Goal: Task Accomplishment & Management: Manage account settings

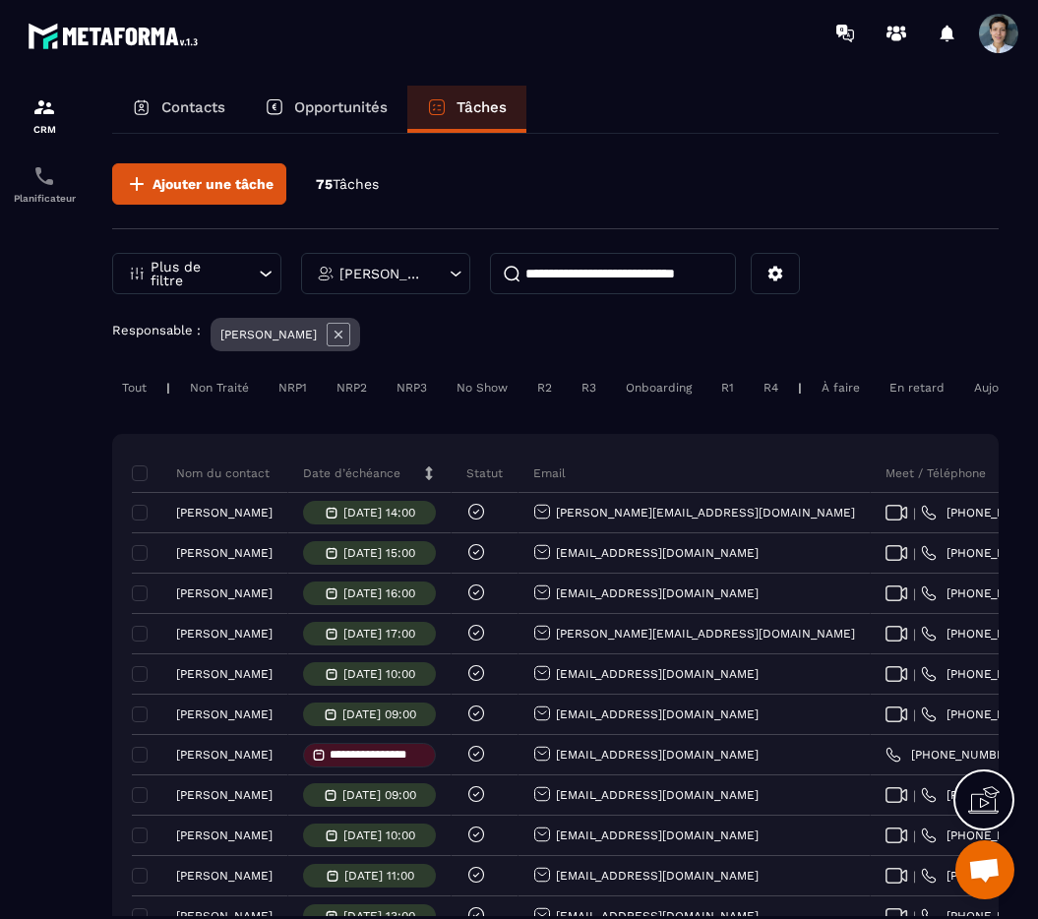
click at [142, 379] on div "Tout" at bounding box center [134, 388] width 44 height 24
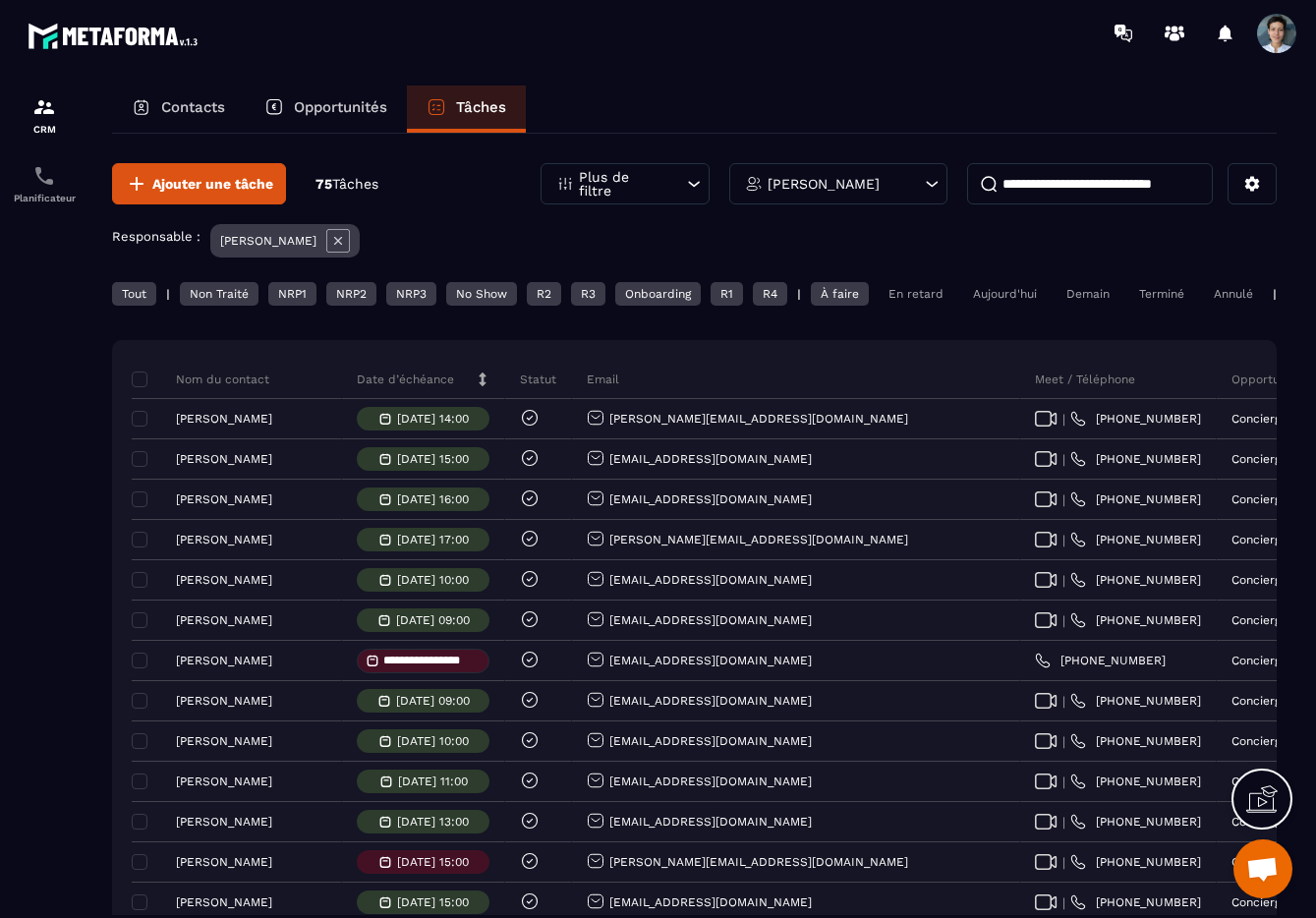
click at [1006, 305] on div "Aujourd'hui" at bounding box center [1005, 294] width 84 height 24
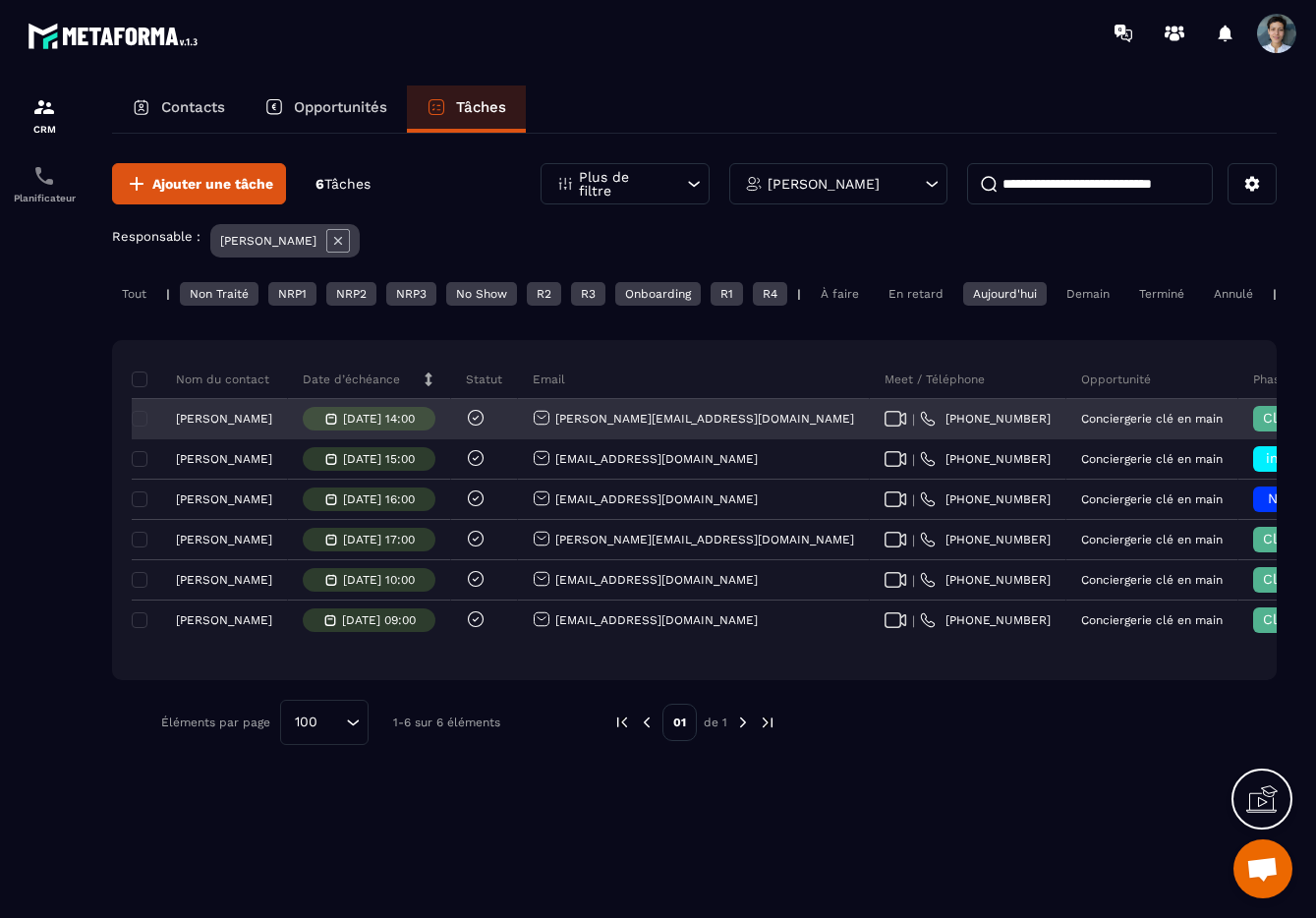
click at [1036, 426] on span "Closing en cours" at bounding box center [1319, 418] width 112 height 16
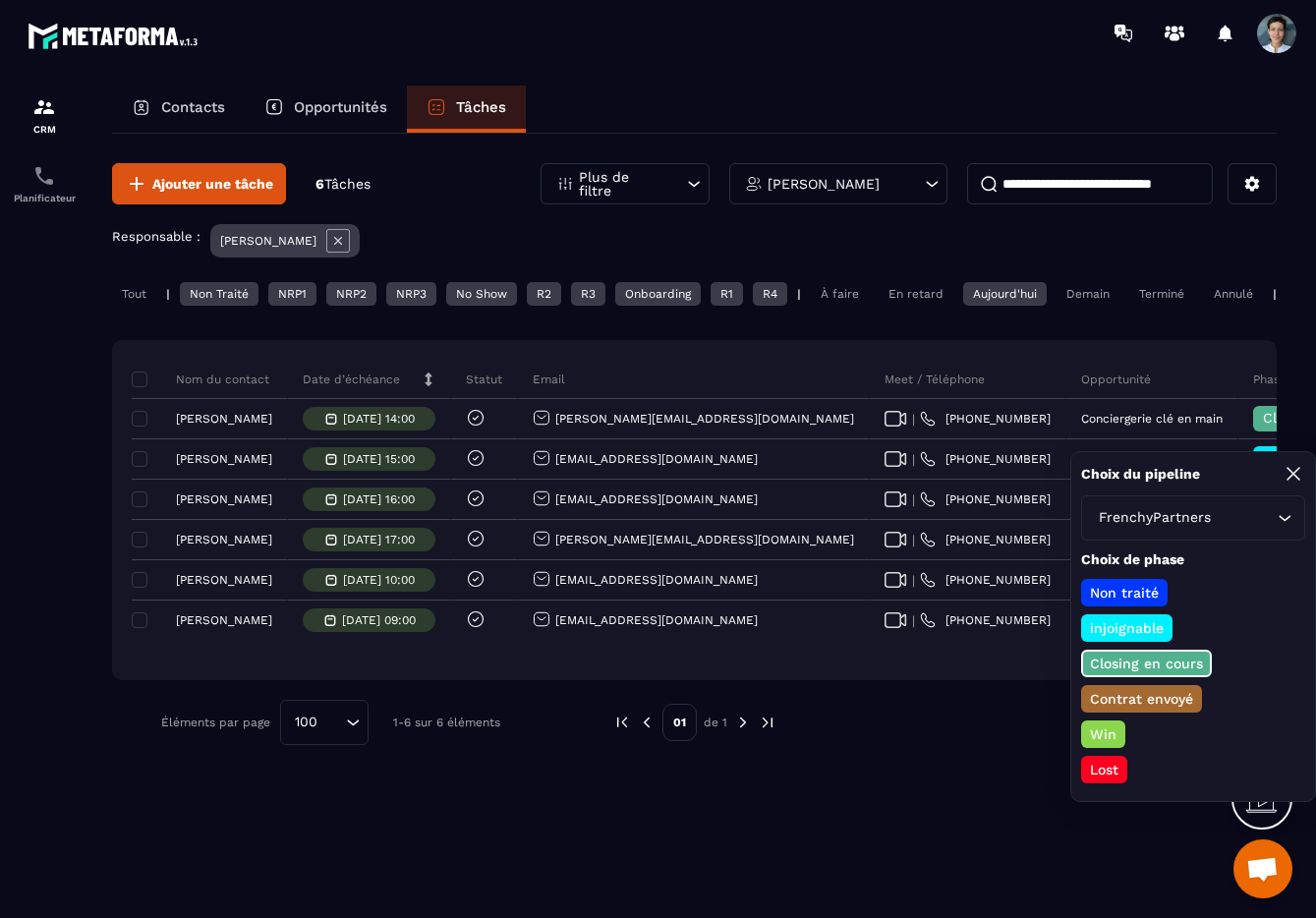
click at [971, 774] on div "Ajouter une tâche 6 Tâches Plus de filtre [PERSON_NAME] Responsable : [PERSON_N…" at bounding box center [693, 454] width 1164 height 640
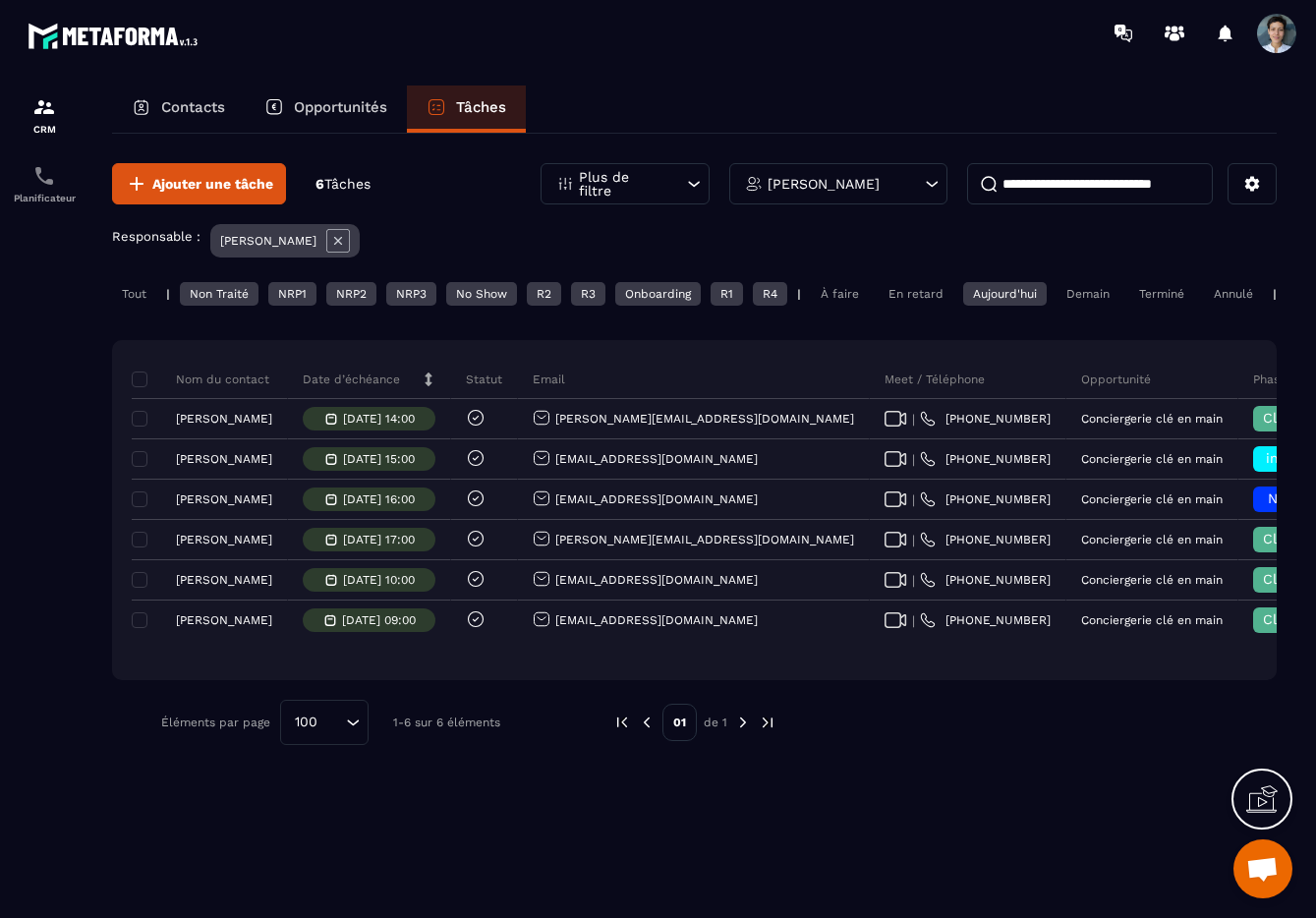
click at [957, 789] on div "Ajouter une tâche 6 Tâches Plus de filtre [PERSON_NAME] Responsable : [PERSON_N…" at bounding box center [693, 524] width 1164 height 781
click at [1036, 87] on section "CRM Planificateur Contacts Opportunités Tâches Ajouter une tâche 6 Tâches Plus …" at bounding box center [658, 519] width 1316 height 908
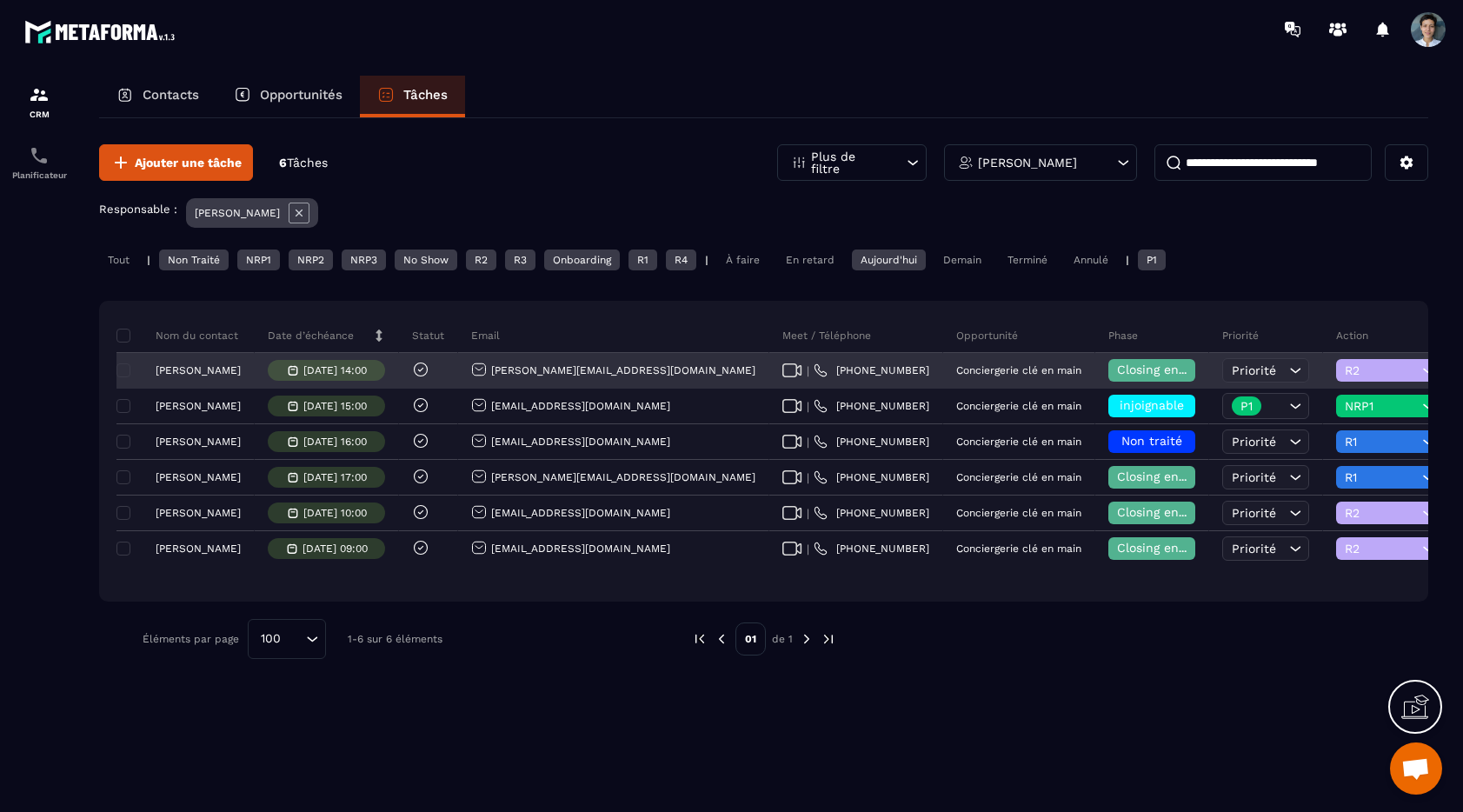
click at [917, 370] on span "R2" at bounding box center [1381, 370] width 73 height 14
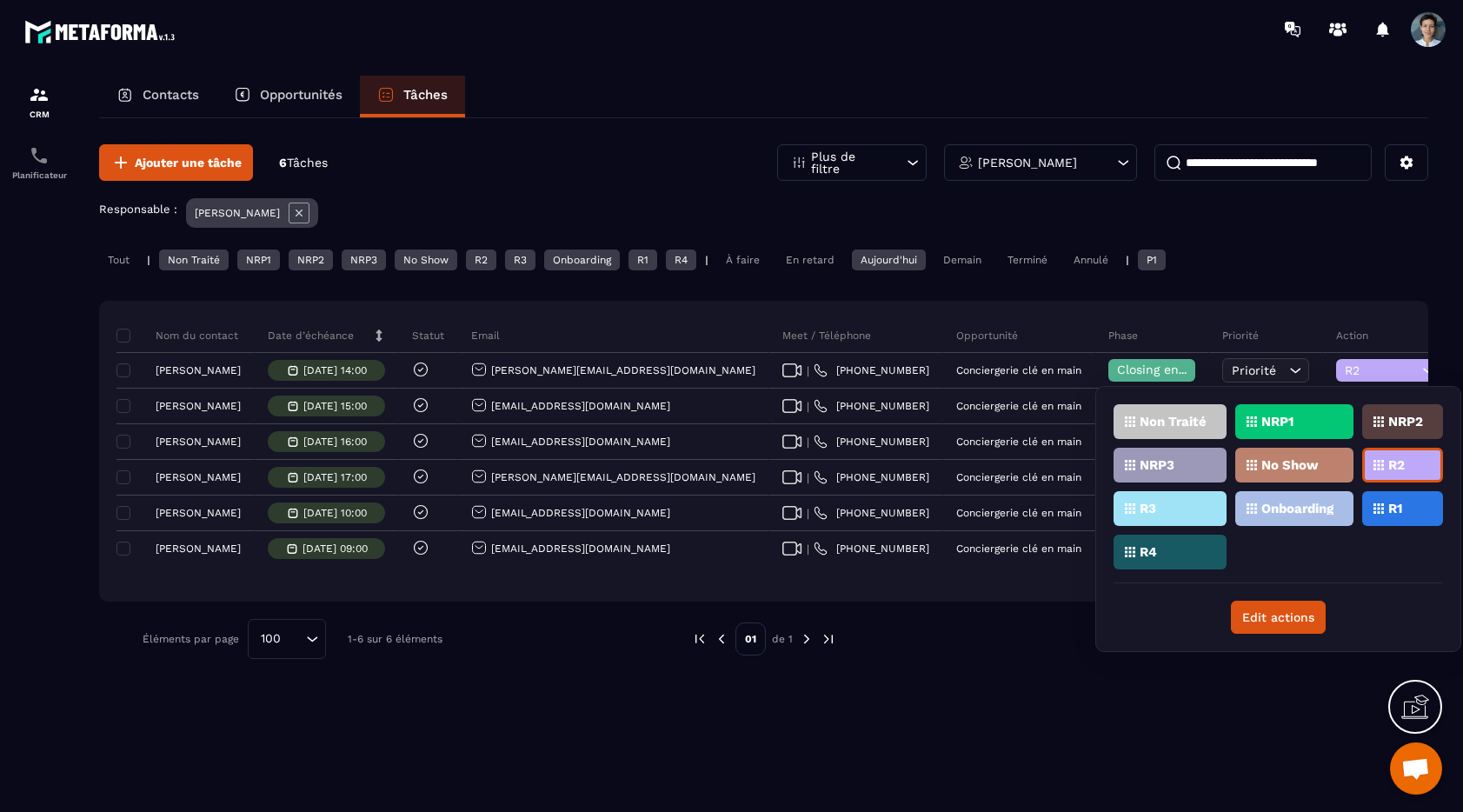
click at [917, 502] on div "R3" at bounding box center [1170, 508] width 113 height 34
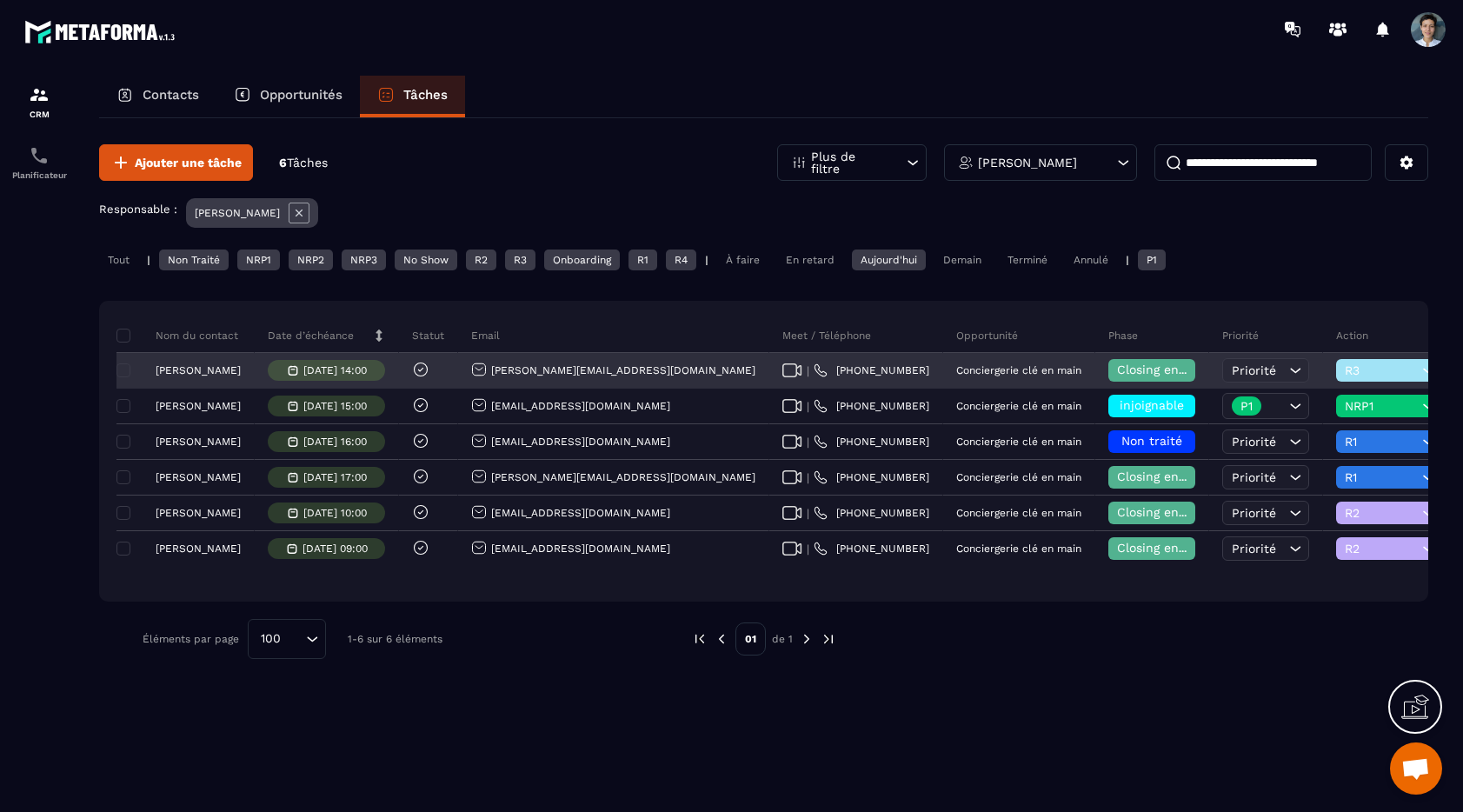
click at [224, 367] on p "[PERSON_NAME]" at bounding box center [198, 370] width 85 height 12
